Goal: Complete application form

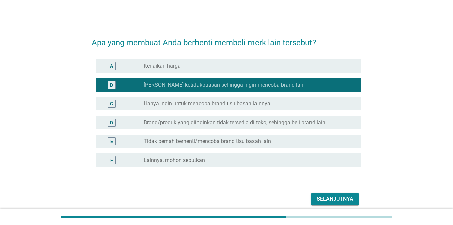
click at [163, 119] on label "Brand/produk yang diinginkan tidak tersedia di toko, sehingga beli brand lain" at bounding box center [235, 122] width 182 height 7
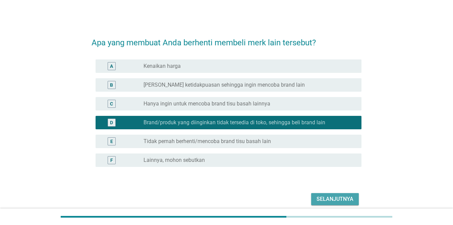
click at [334, 199] on div "Selanjutnya" at bounding box center [335, 199] width 37 height 8
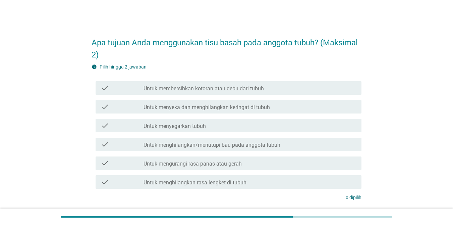
click at [235, 106] on label "Untuk menyeka dan menghilangkan keringat di tubuh" at bounding box center [207, 107] width 126 height 7
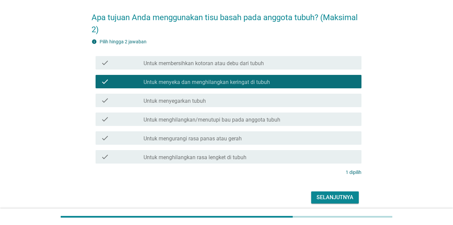
scroll to position [52, 0]
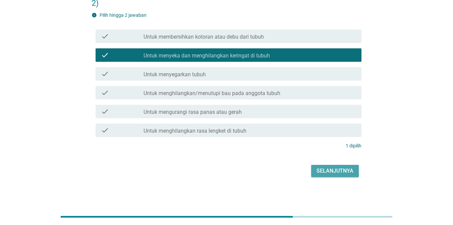
click at [347, 174] on div "Selanjutnya" at bounding box center [335, 171] width 37 height 8
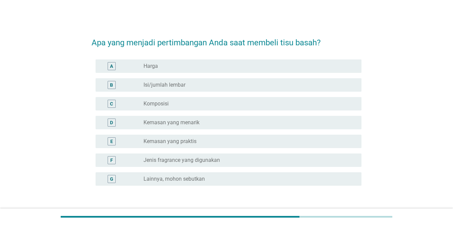
click at [198, 107] on div "radio_button_unchecked Komposisi" at bounding box center [250, 104] width 213 height 8
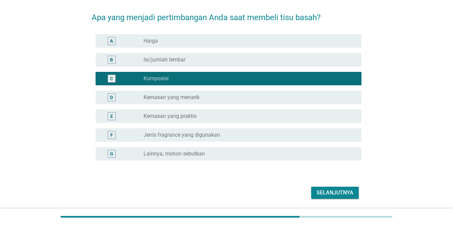
scroll to position [47, 0]
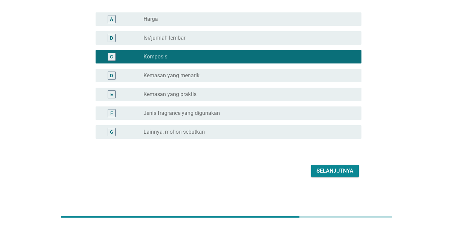
click at [342, 169] on div "Selanjutnya" at bounding box center [335, 171] width 37 height 8
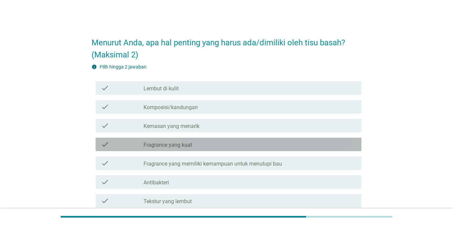
click at [262, 145] on div "check_box_outline_blank Fragrance yang kuat" at bounding box center [250, 144] width 213 height 8
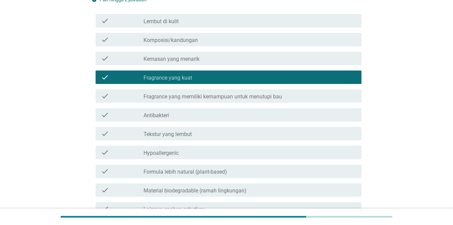
scroll to position [146, 0]
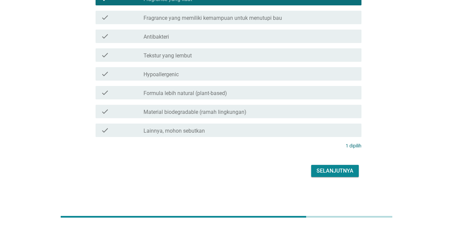
click at [327, 168] on div "Selanjutnya" at bounding box center [335, 171] width 37 height 8
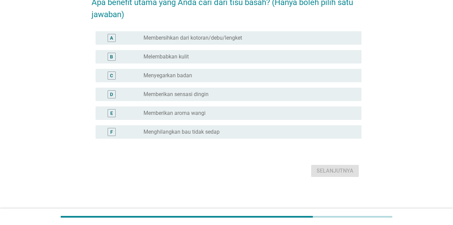
scroll to position [0, 0]
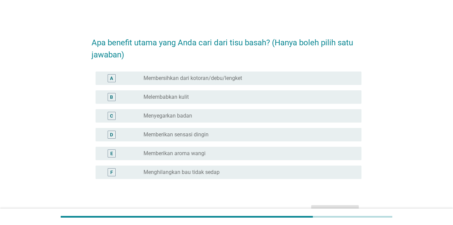
click at [208, 116] on div "radio_button_unchecked Menyegarkan badan" at bounding box center [247, 115] width 207 height 7
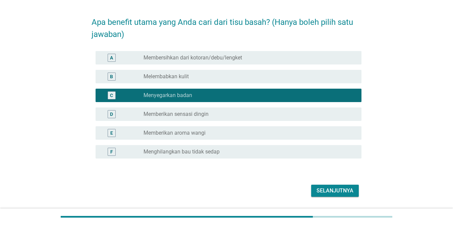
scroll to position [40, 0]
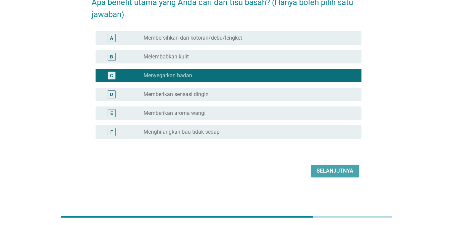
click at [330, 169] on div "Selanjutnya" at bounding box center [335, 171] width 37 height 8
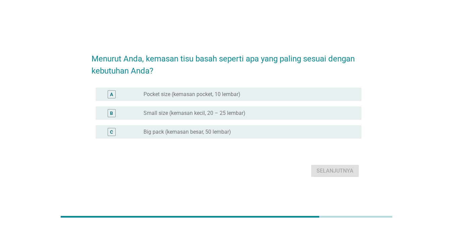
click at [228, 111] on label "Small size (kemasan kecil, 20 – 25 lembar)" at bounding box center [195, 113] width 102 height 7
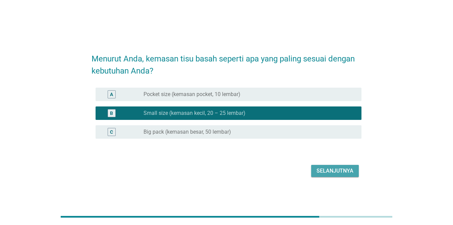
click at [345, 169] on div "Selanjutnya" at bounding box center [335, 171] width 37 height 8
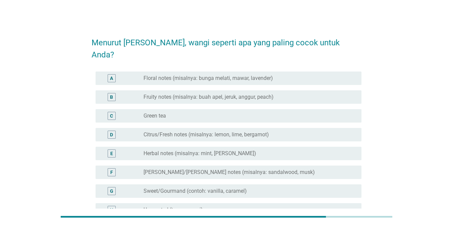
click at [246, 112] on div "radio_button_unchecked Green tea" at bounding box center [247, 115] width 207 height 7
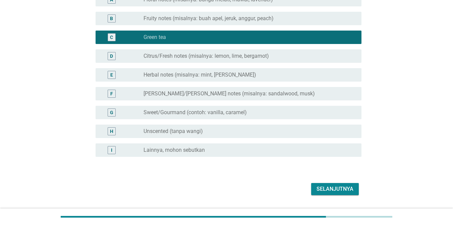
scroll to position [85, 0]
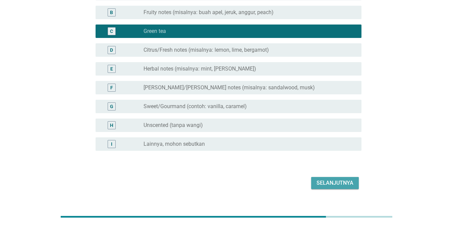
click at [335, 179] on div "Selanjutnya" at bounding box center [335, 183] width 37 height 8
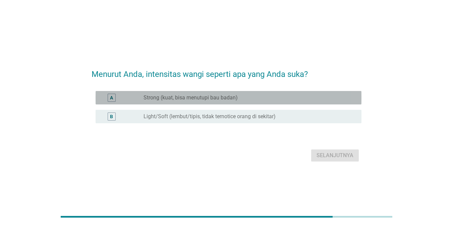
click at [251, 97] on div "radio_button_unchecked Strong (kuat, bisa menutupi bau badan)" at bounding box center [247, 97] width 207 height 7
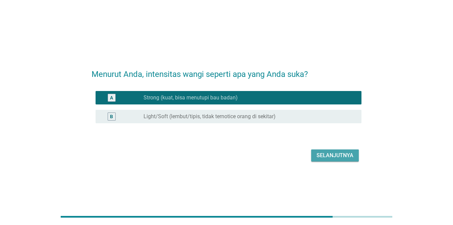
click at [346, 155] on div "Selanjutnya" at bounding box center [335, 155] width 37 height 8
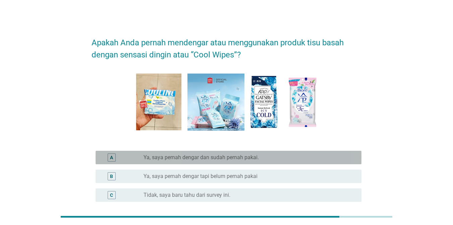
click at [241, 161] on div "radio_button_unchecked Ya, saya pernah dengar dan sudah pernah pakai." at bounding box center [250, 157] width 213 height 8
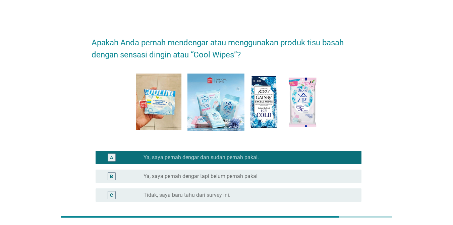
scroll to position [63, 0]
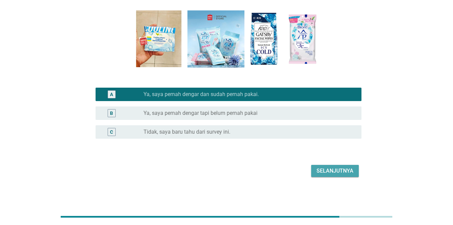
click at [323, 168] on div "Selanjutnya" at bounding box center [335, 171] width 37 height 8
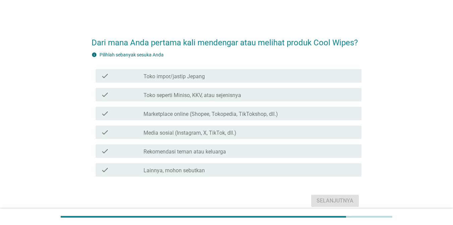
click at [296, 113] on div "check_box_outline_blank Marketplace online (Shopee, Tokopedia, TikTokshop, dll.)" at bounding box center [250, 113] width 213 height 8
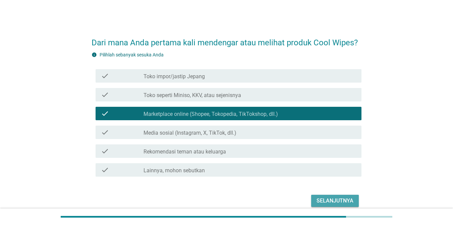
click at [326, 199] on div "Selanjutnya" at bounding box center [335, 201] width 37 height 8
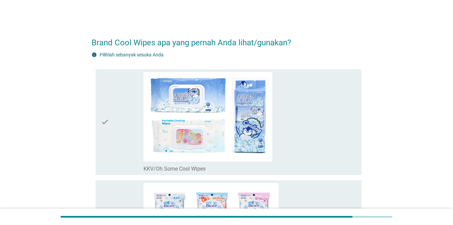
click at [288, 137] on div "check_box_outline_blank KKV/Oh Some Cool Wipes" at bounding box center [250, 122] width 213 height 100
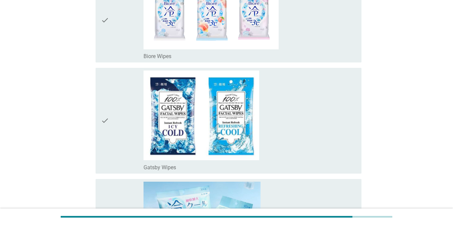
scroll to position [268, 0]
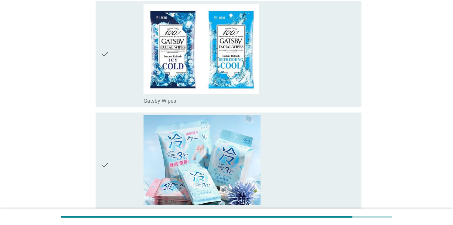
click at [320, 144] on div "check_box_outline_blank Miniso Cool Wipes" at bounding box center [250, 165] width 213 height 100
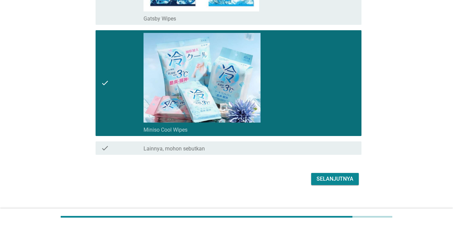
scroll to position [359, 0]
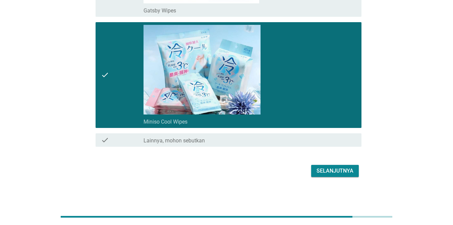
click at [331, 171] on div "Selanjutnya" at bounding box center [335, 171] width 37 height 8
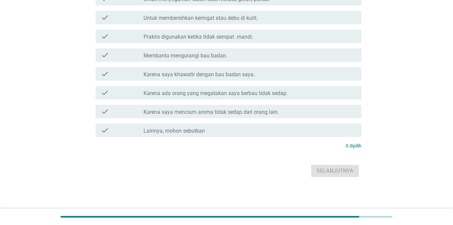
scroll to position [0, 0]
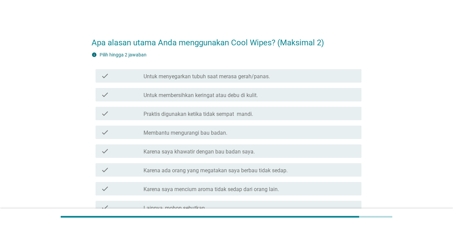
click at [267, 132] on div "check_box_outline_blank Membantu mengurangi bau badan." at bounding box center [250, 132] width 213 height 8
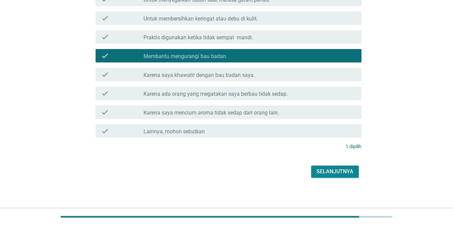
scroll to position [77, 0]
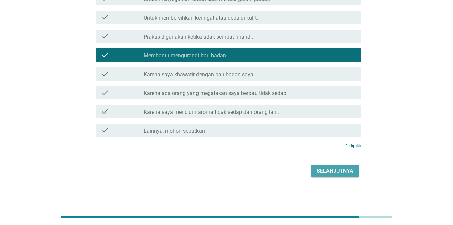
click at [319, 170] on div "Selanjutnya" at bounding box center [335, 171] width 37 height 8
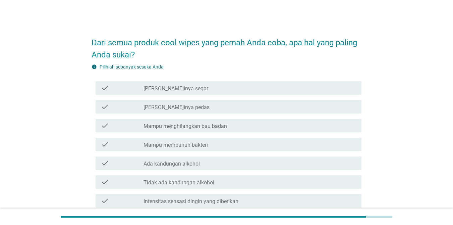
click at [228, 109] on div "check_box_outline_blank [PERSON_NAME]inya pedas" at bounding box center [250, 107] width 213 height 8
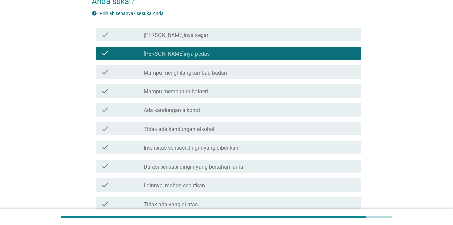
scroll to position [101, 0]
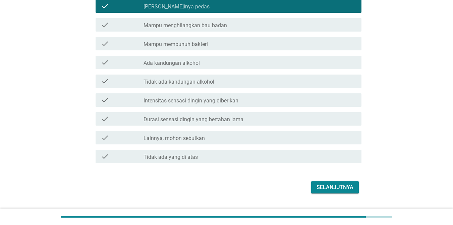
click at [243, 77] on div "check_box_outline_blank Tidak ada kandungan alkohol" at bounding box center [250, 81] width 213 height 8
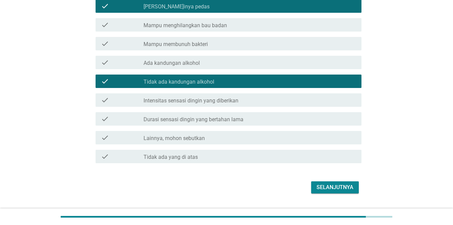
click at [331, 186] on div "Selanjutnya" at bounding box center [335, 187] width 37 height 8
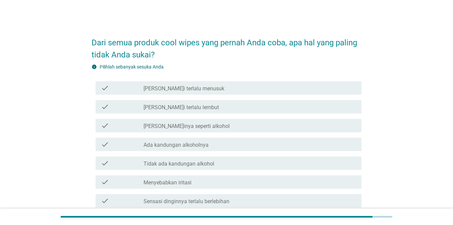
click at [192, 89] on label "[PERSON_NAME]i terlalu menusuk" at bounding box center [184, 88] width 81 height 7
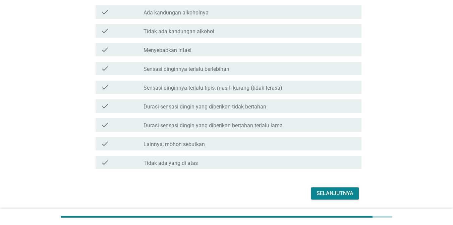
scroll to position [155, 0]
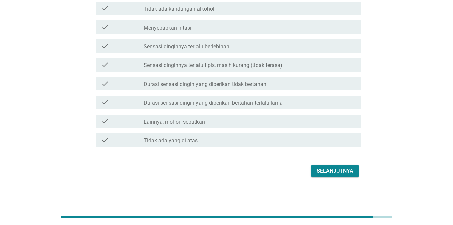
click at [208, 33] on div "check check_box_outline_blank Menyebabkan iritasi" at bounding box center [229, 26] width 266 height 13
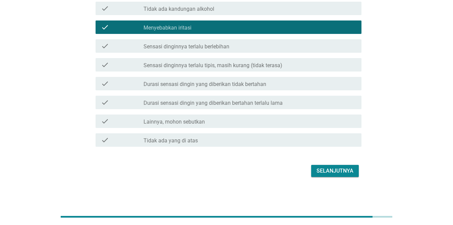
click at [327, 170] on div "Selanjutnya" at bounding box center [335, 171] width 37 height 8
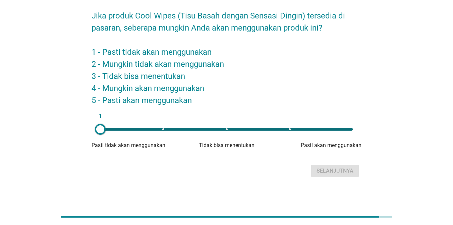
scroll to position [0, 0]
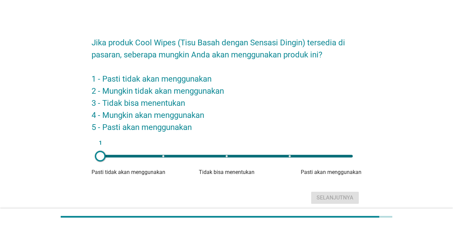
click at [247, 157] on div "1" at bounding box center [226, 155] width 263 height 13
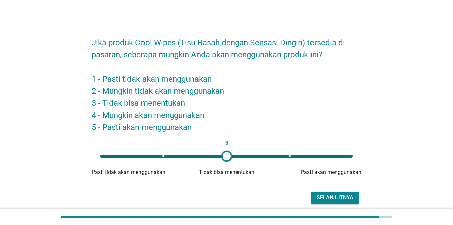
click at [233, 157] on div "3" at bounding box center [226, 156] width 253 height 3
click at [234, 158] on div at bounding box center [234, 156] width 11 height 11
click at [350, 195] on div "Selanjutnya" at bounding box center [335, 198] width 37 height 8
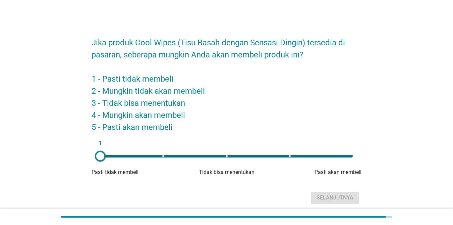
click at [229, 155] on div "1" at bounding box center [226, 156] width 253 height 3
type input "3"
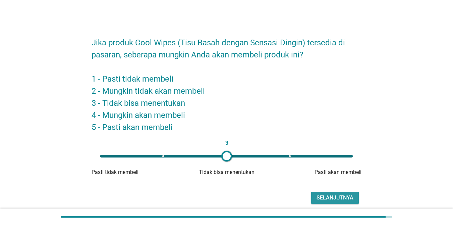
click at [331, 196] on div "Selanjutnya" at bounding box center [335, 198] width 37 height 8
